Goal: Navigation & Orientation: Find specific page/section

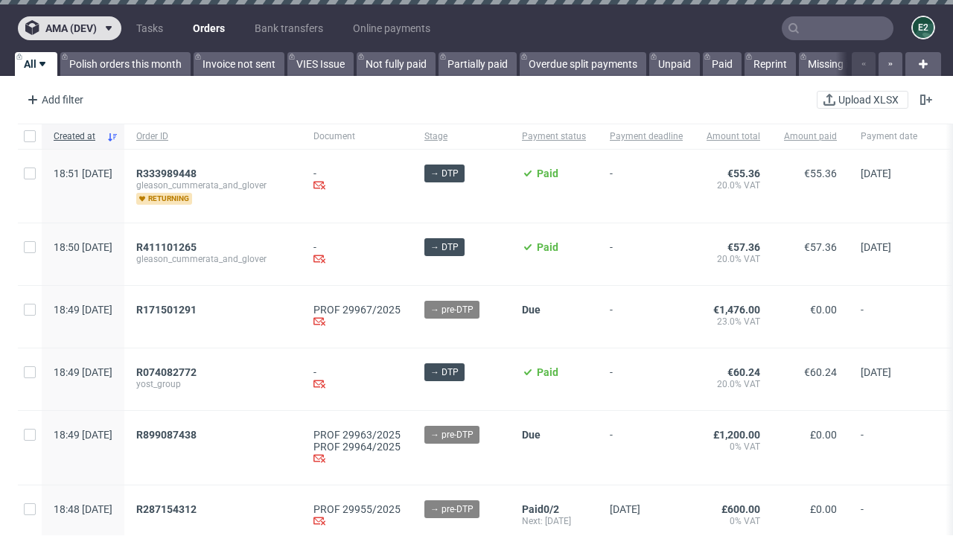
click at [69, 28] on span "ama (dev)" at bounding box center [70, 28] width 51 height 10
